Goal: Transaction & Acquisition: Subscribe to service/newsletter

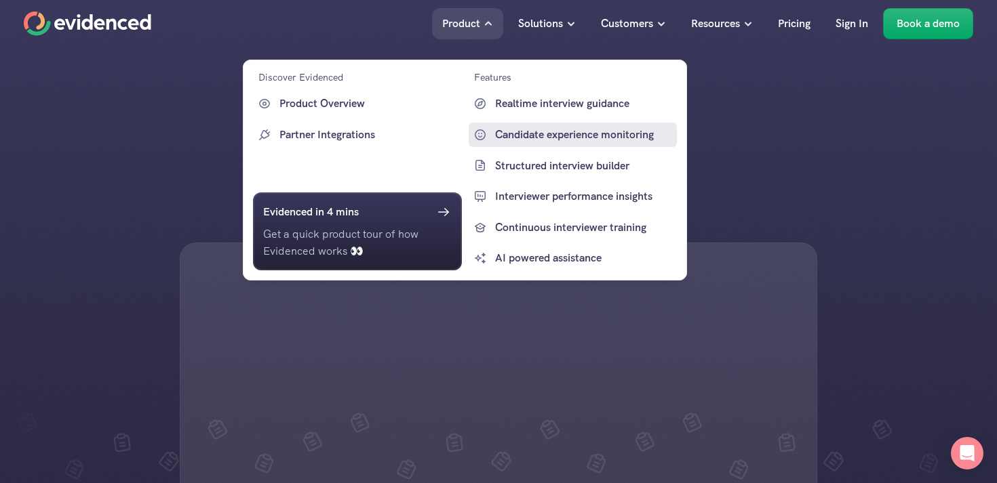
click at [517, 129] on p "Candidate experience monitoring" at bounding box center [584, 135] width 179 height 18
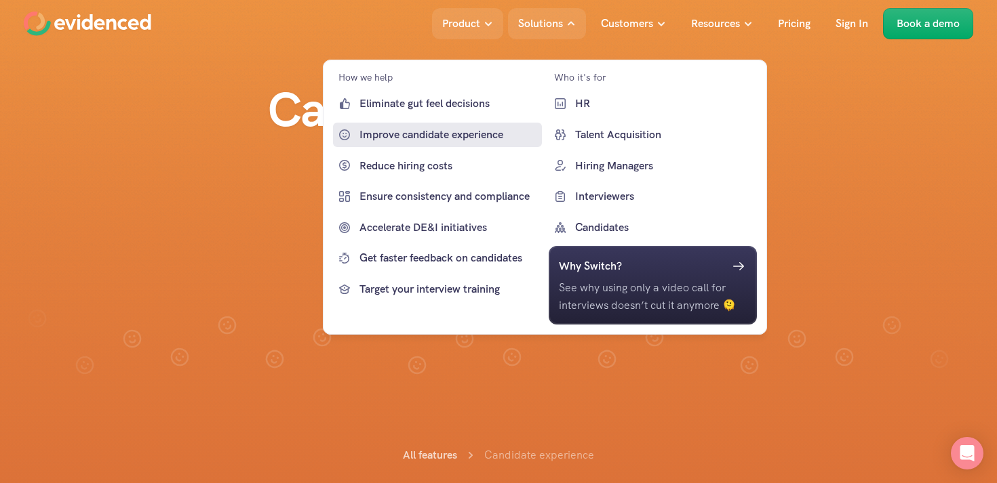
click at [418, 130] on p "Improve candidate experience" at bounding box center [448, 135] width 179 height 18
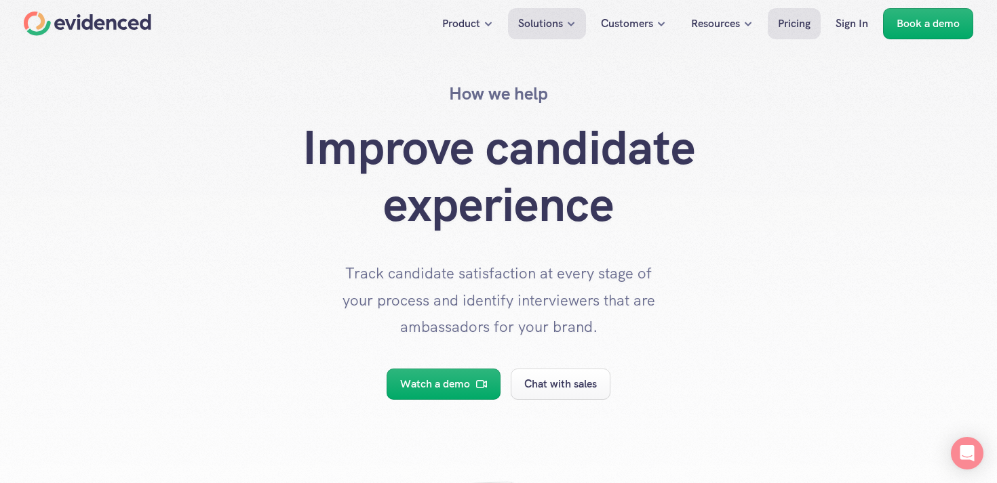
click at [790, 23] on p "Pricing" at bounding box center [794, 24] width 33 height 18
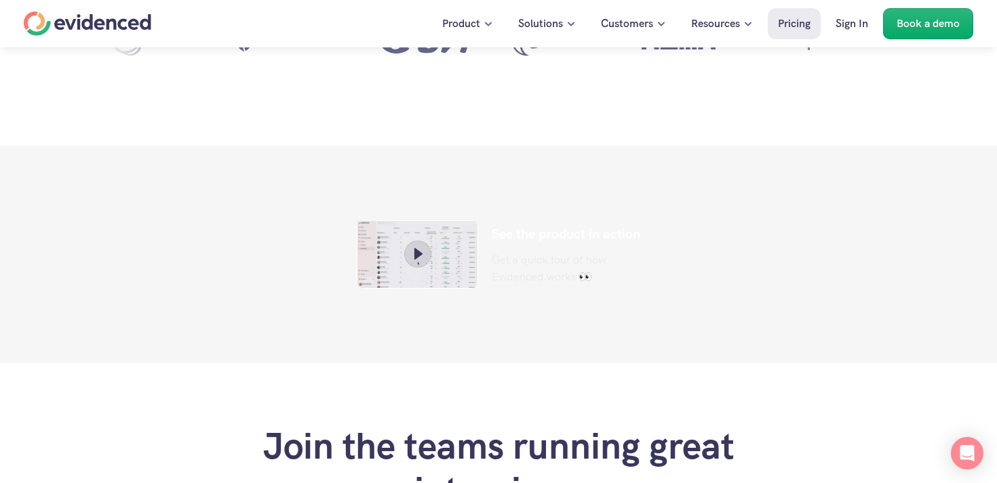
scroll to position [196, 0]
